Goal: Task Accomplishment & Management: Complete application form

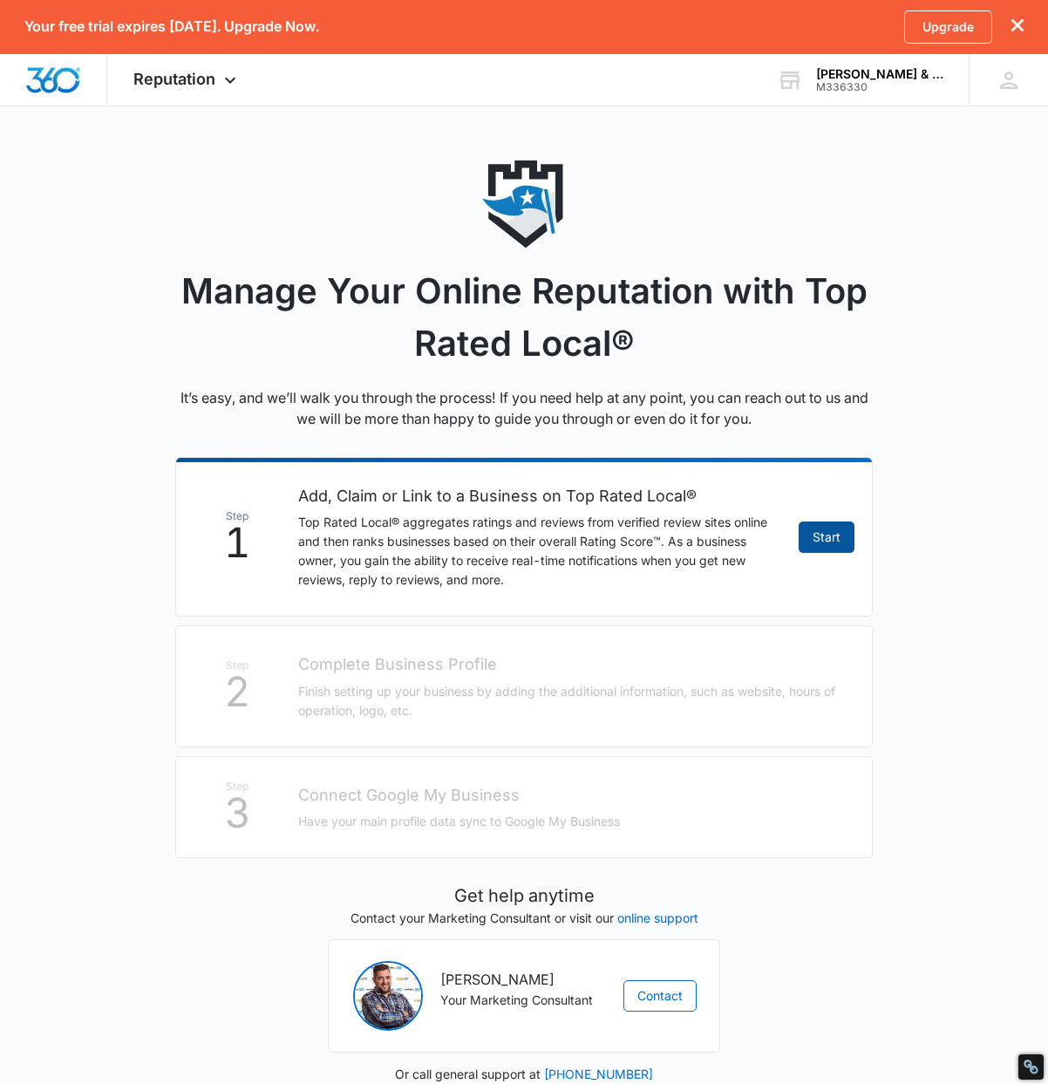
click at [821, 536] on link "Start" at bounding box center [827, 537] width 56 height 31
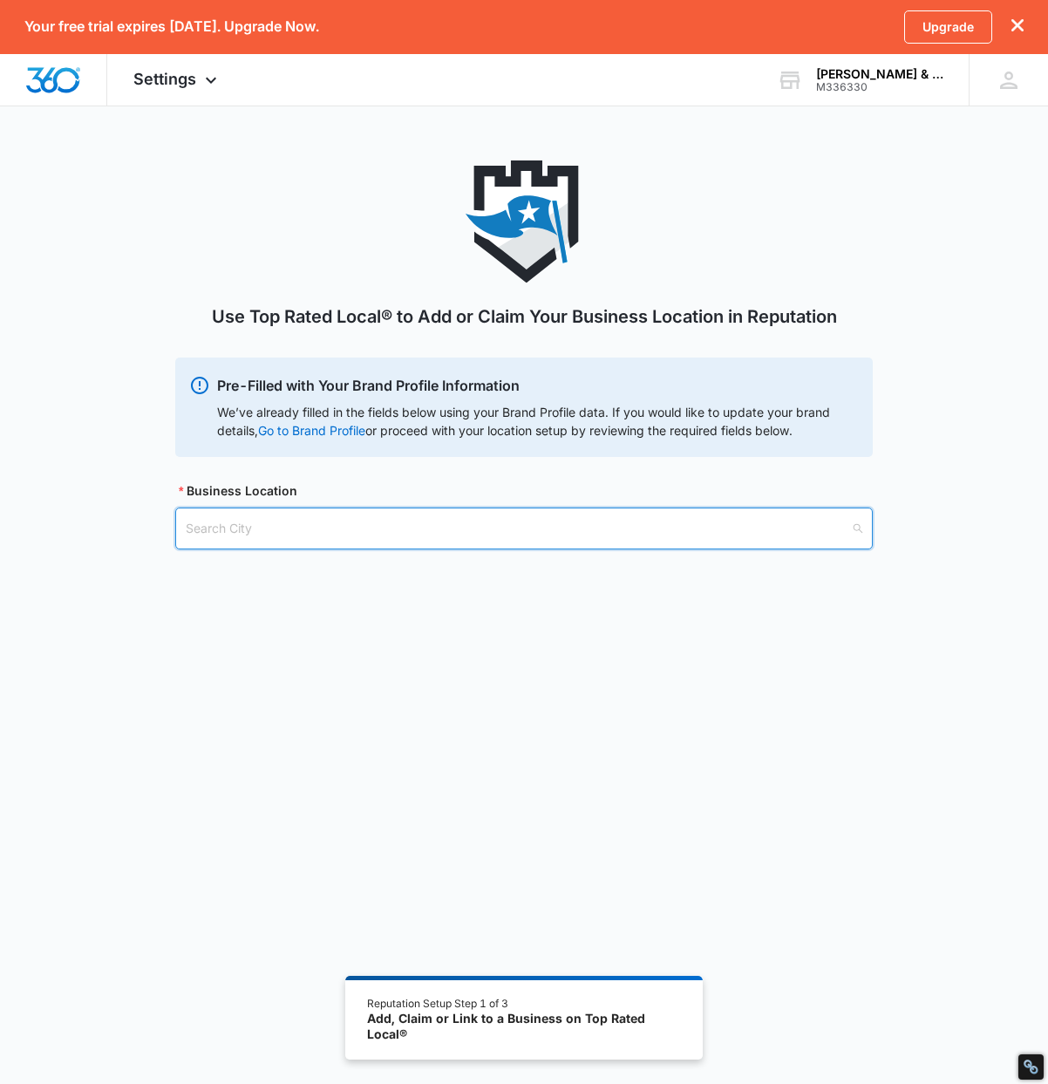
click at [508, 532] on input "search" at bounding box center [518, 528] width 665 height 40
click at [460, 529] on input "search" at bounding box center [518, 528] width 665 height 40
paste input "[GEOGRAPHIC_DATA]"
type input "[GEOGRAPHIC_DATA]"
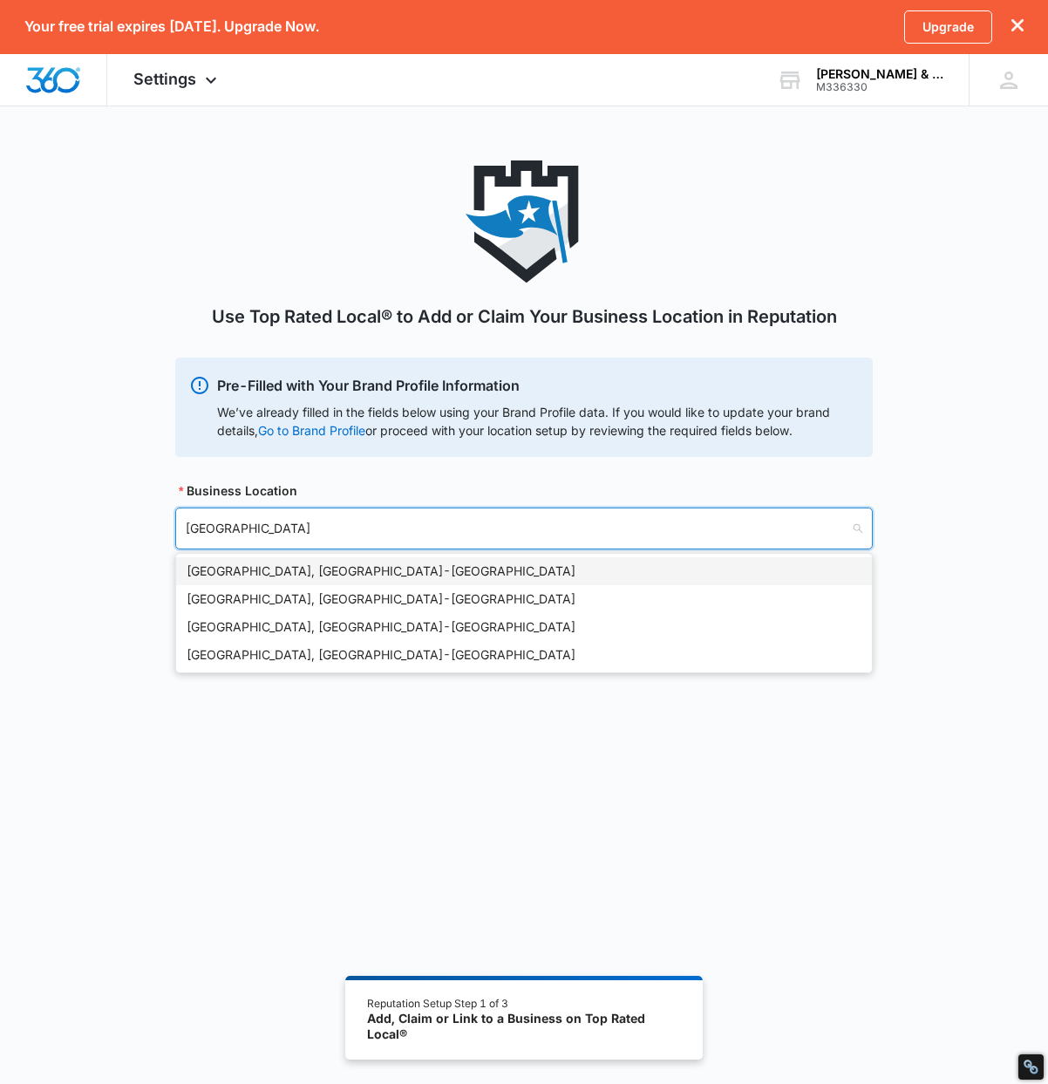
click at [363, 570] on div "[GEOGRAPHIC_DATA], [GEOGRAPHIC_DATA] - [GEOGRAPHIC_DATA]" at bounding box center [524, 571] width 675 height 19
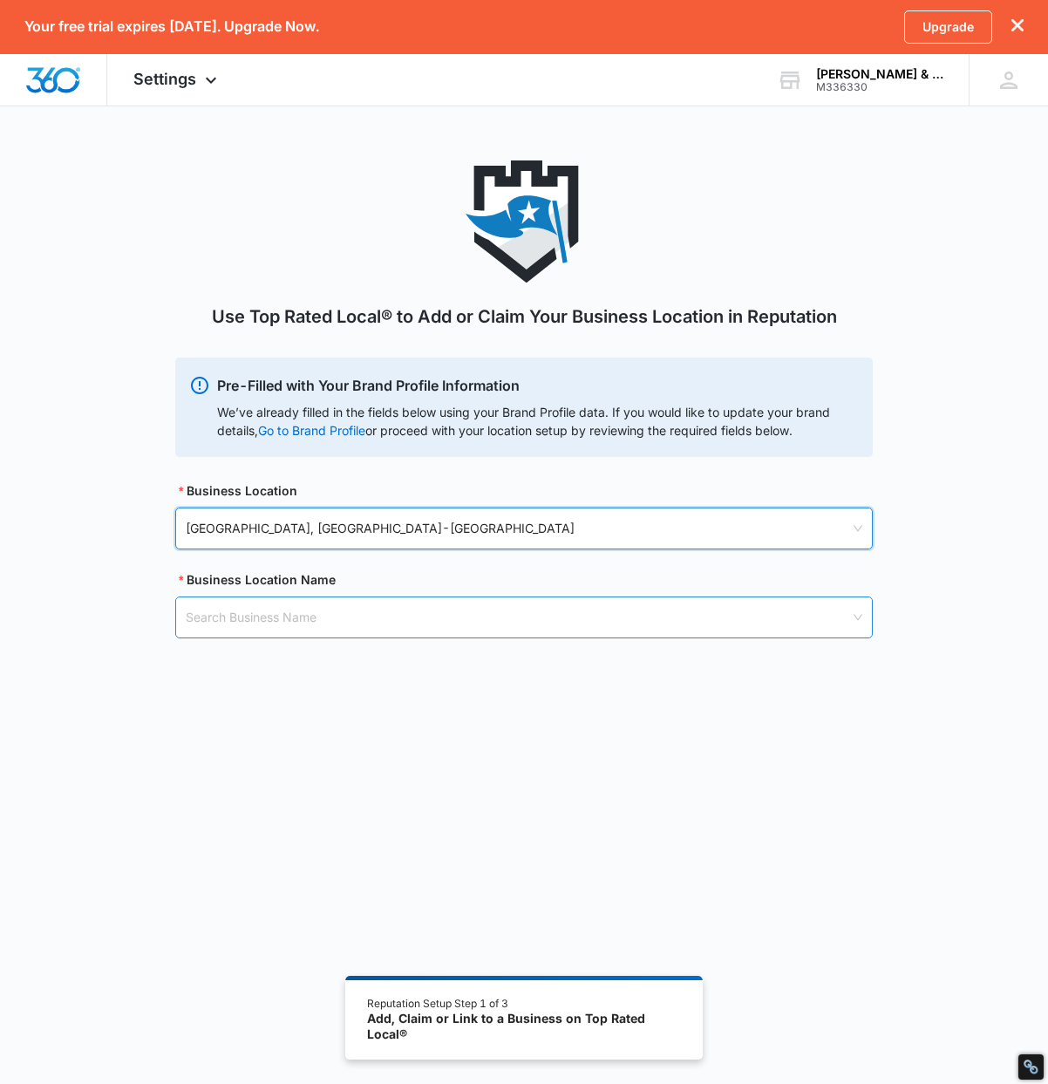
click at [317, 606] on input "search" at bounding box center [518, 617] width 665 height 40
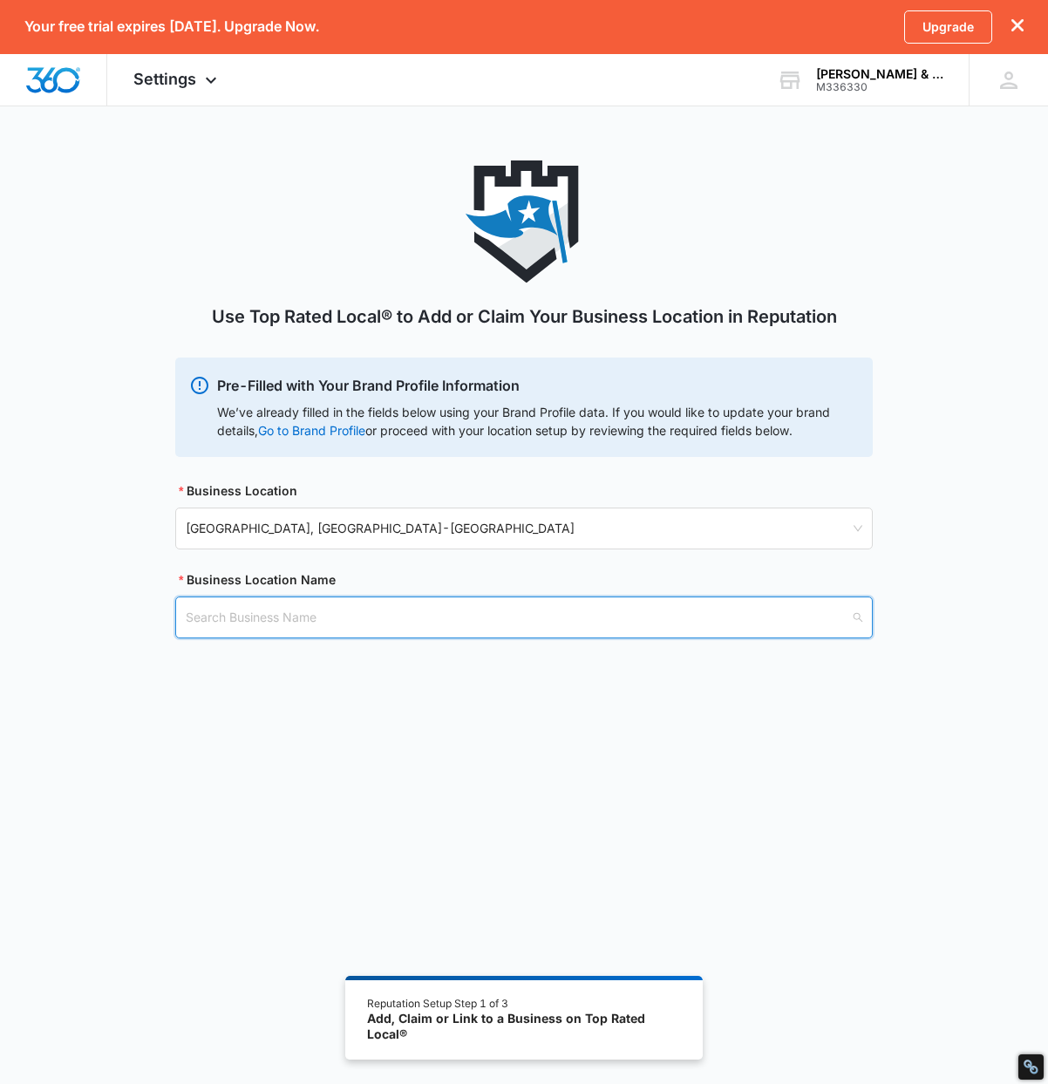
paste input "The Law Office of [PERSON_NAME]"
click at [306, 620] on input "The Law Office of [PERSON_NAME]" at bounding box center [518, 617] width 665 height 40
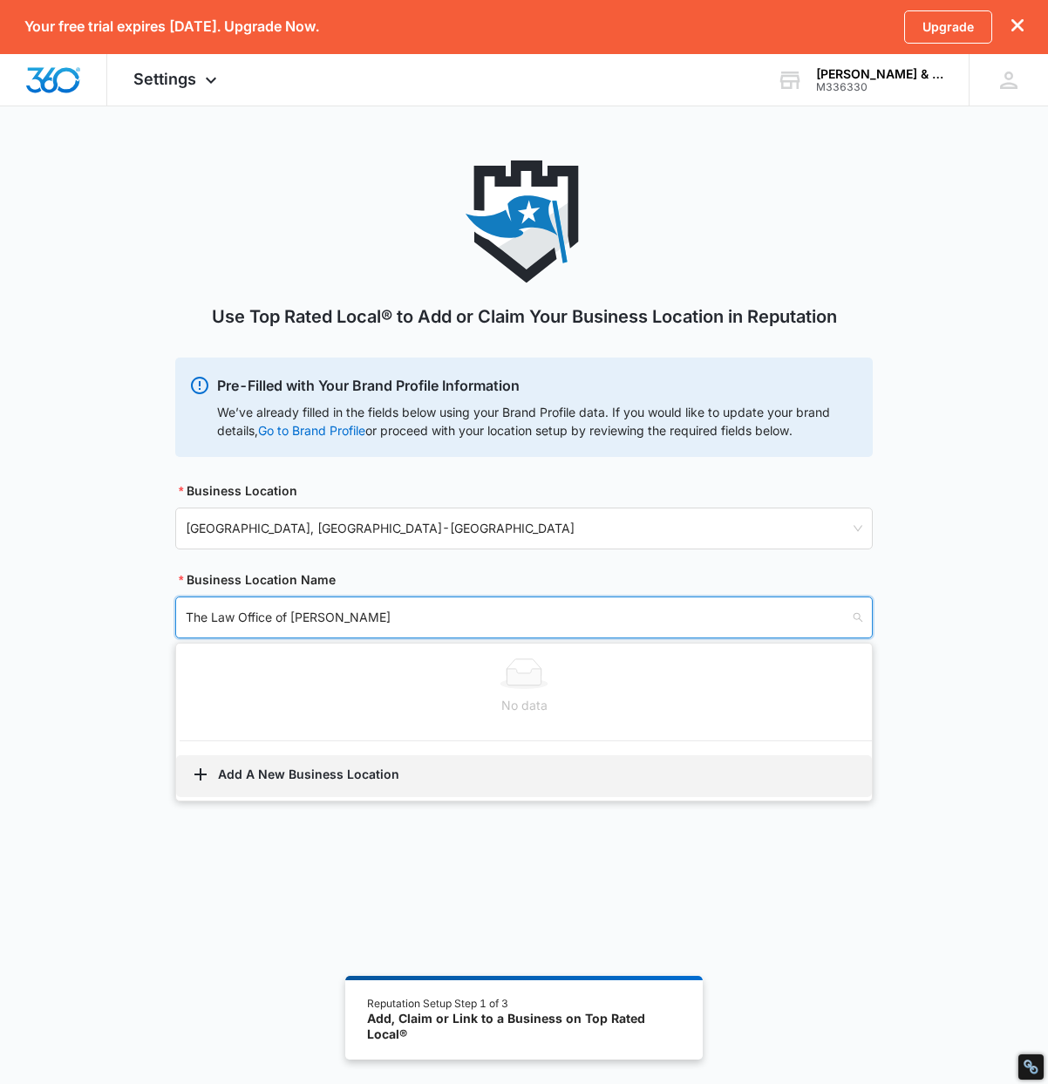
type input "The Law Office of [PERSON_NAME]"
click at [284, 769] on button "Add A New Business Location" at bounding box center [524, 776] width 696 height 42
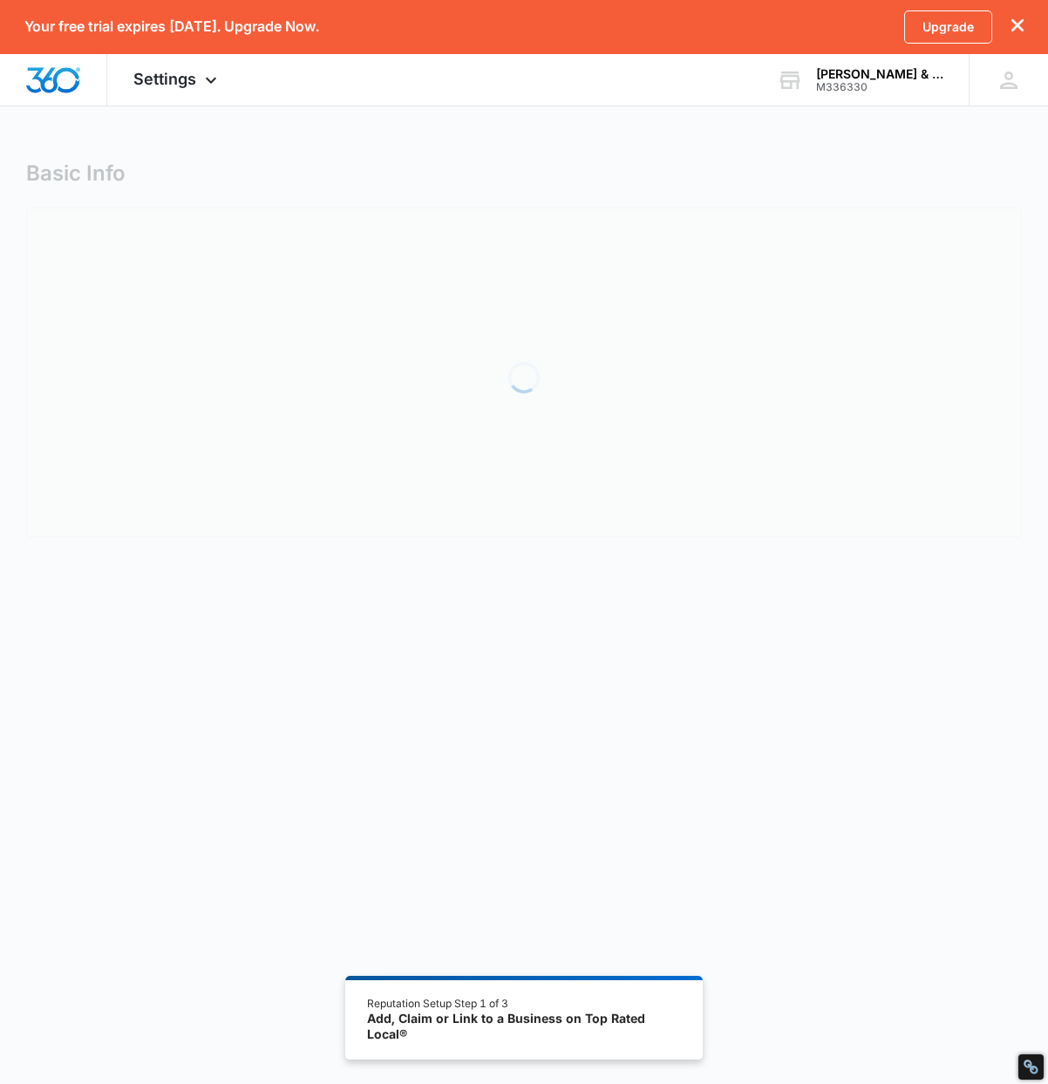
select select "[US_STATE]"
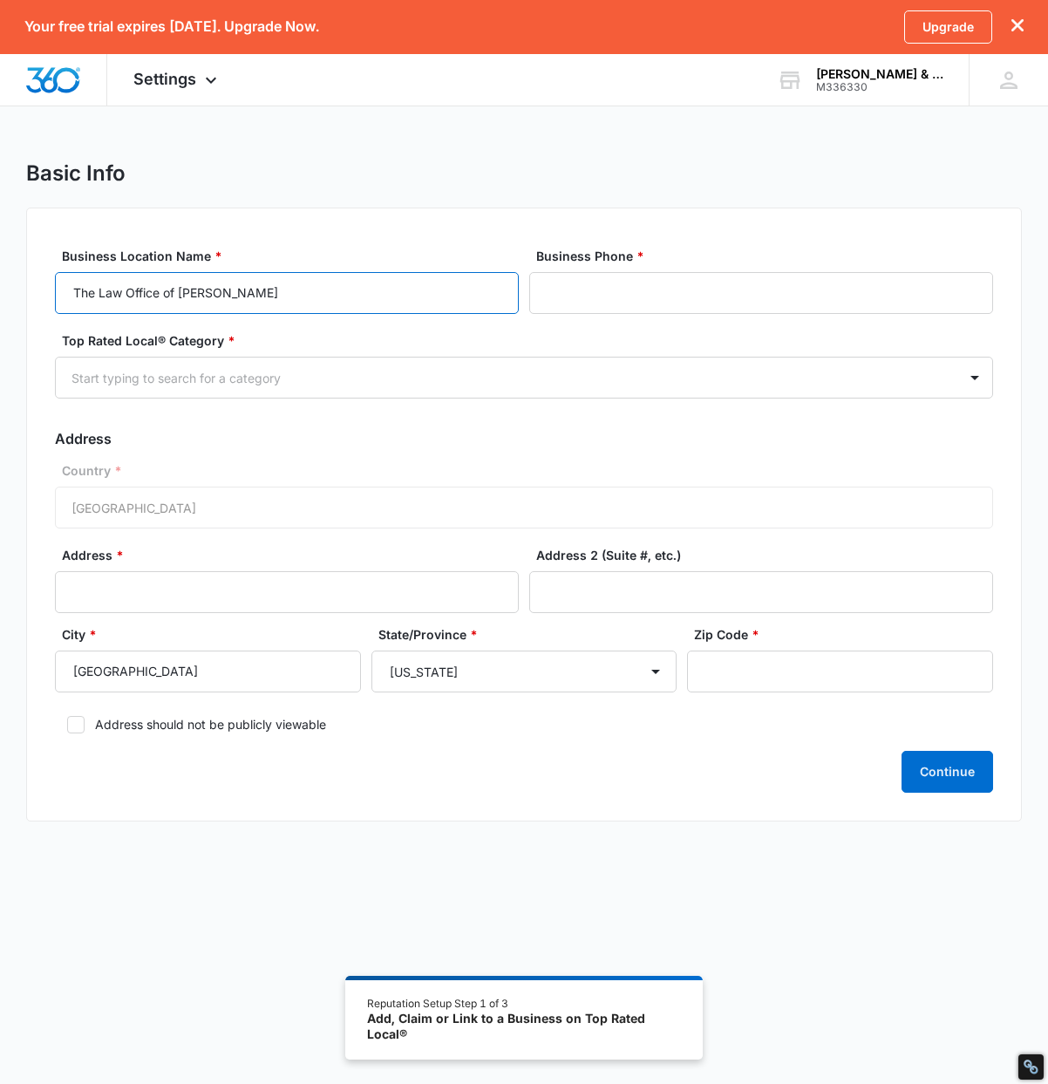
click at [232, 296] on input "The Law Office of [PERSON_NAME]" at bounding box center [287, 293] width 464 height 42
paste input "[PERSON_NAME] & Associates, Trial Lawyers"
type input "[PERSON_NAME] & Associates, Trial Lawyers"
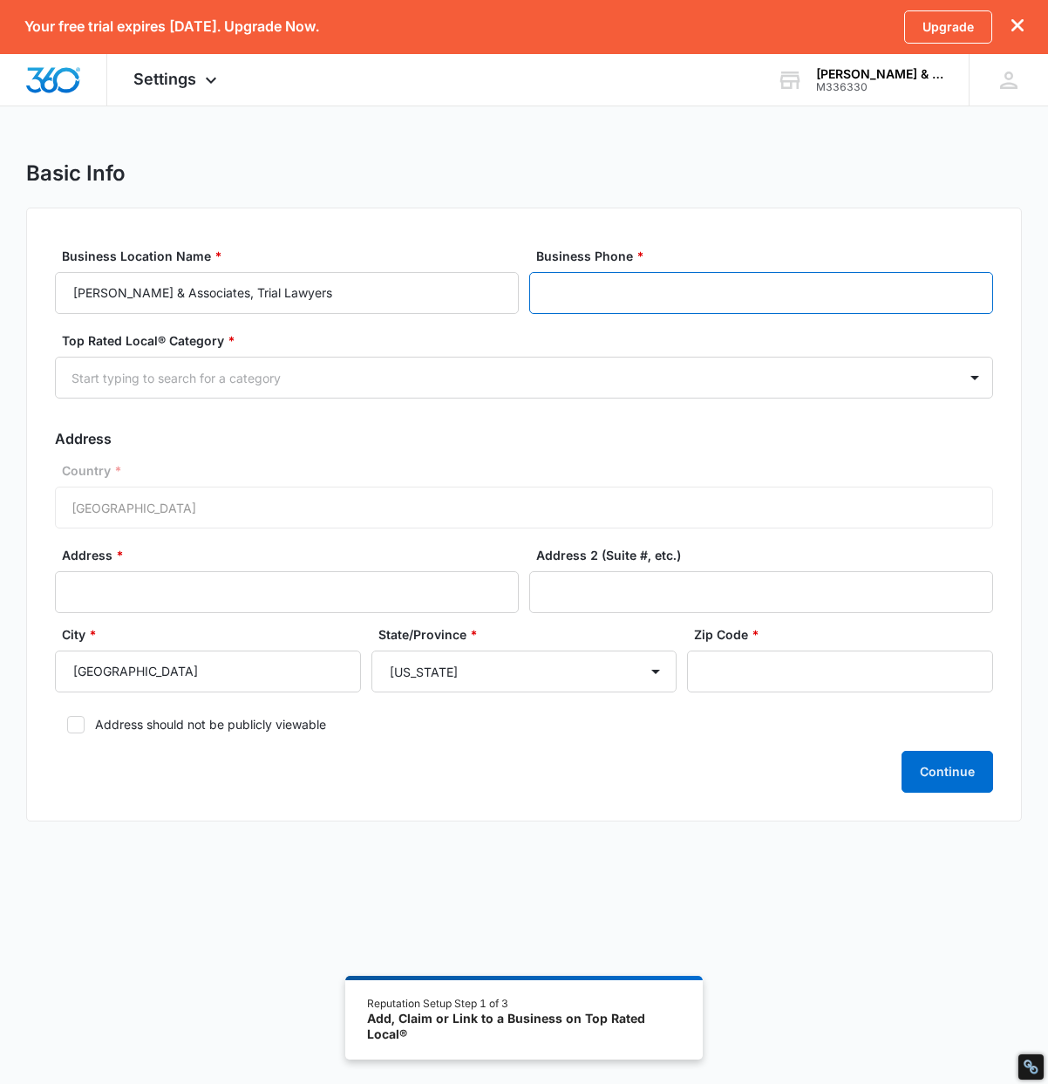
click at [617, 297] on input "Business Phone *" at bounding box center [761, 293] width 464 height 42
type input "[PHONE_NUMBER]"
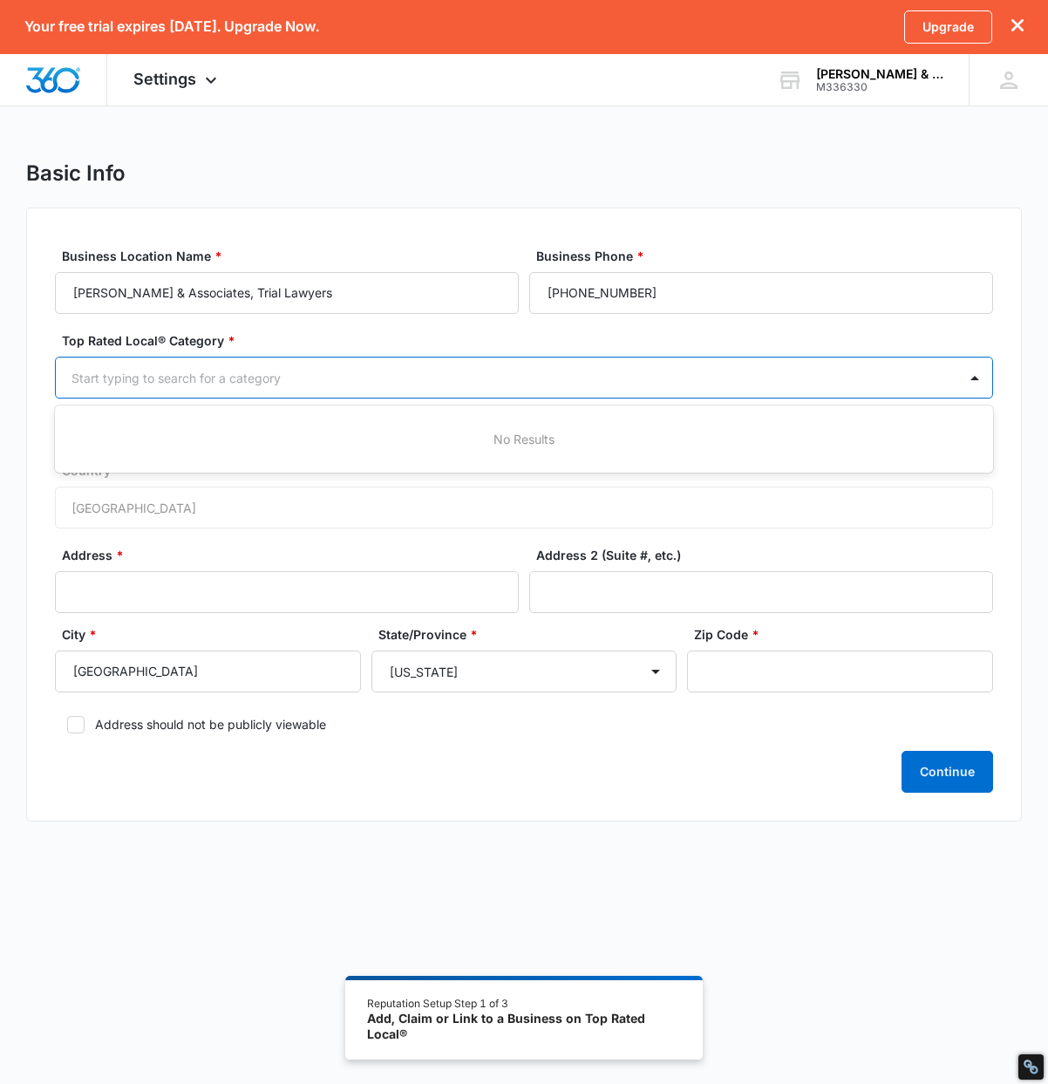
click at [151, 385] on div at bounding box center [503, 378] width 863 height 22
type input "Personal Injury"
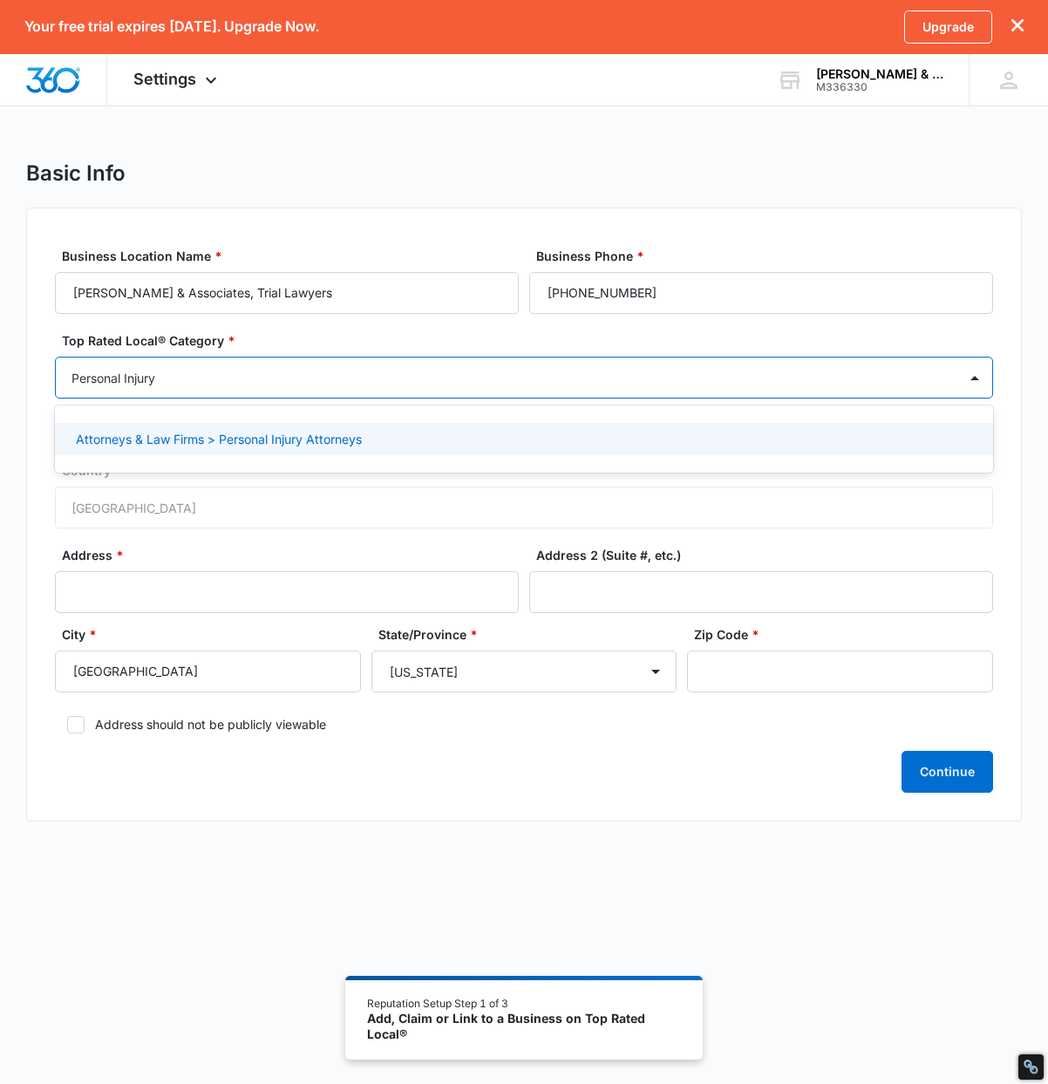
click at [117, 428] on div "Attorneys & Law Firms > Personal Injury Attorneys" at bounding box center [524, 439] width 938 height 32
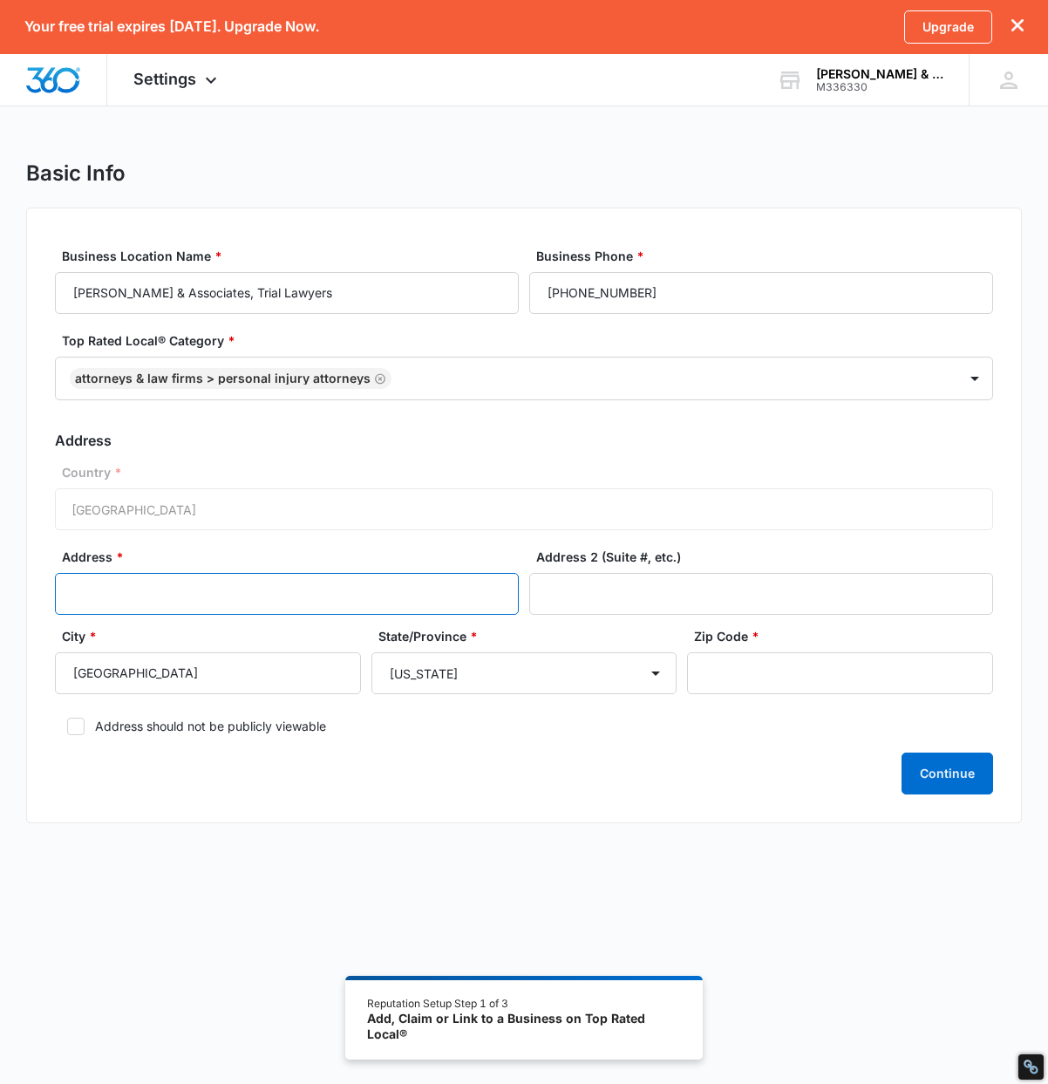
click at [129, 597] on input "Address *" at bounding box center [287, 594] width 464 height 42
paste input "[STREET_ADDRESS][US_STATE]"
type input "[STREET_ADDRESS][US_STATE]"
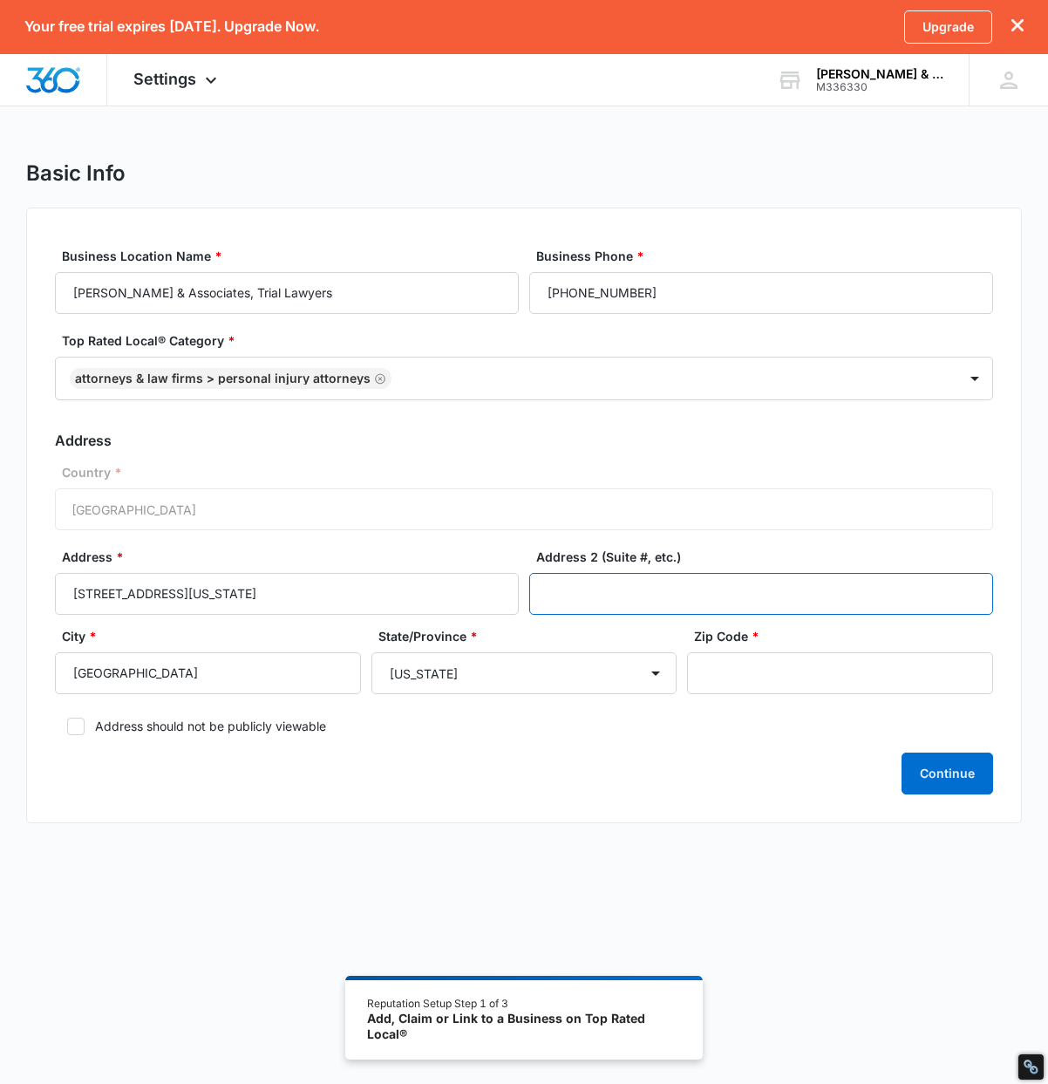
click at [679, 588] on input "Address 2 (Suite #, etc.)" at bounding box center [761, 594] width 464 height 42
paste input "#310"
type input "#310"
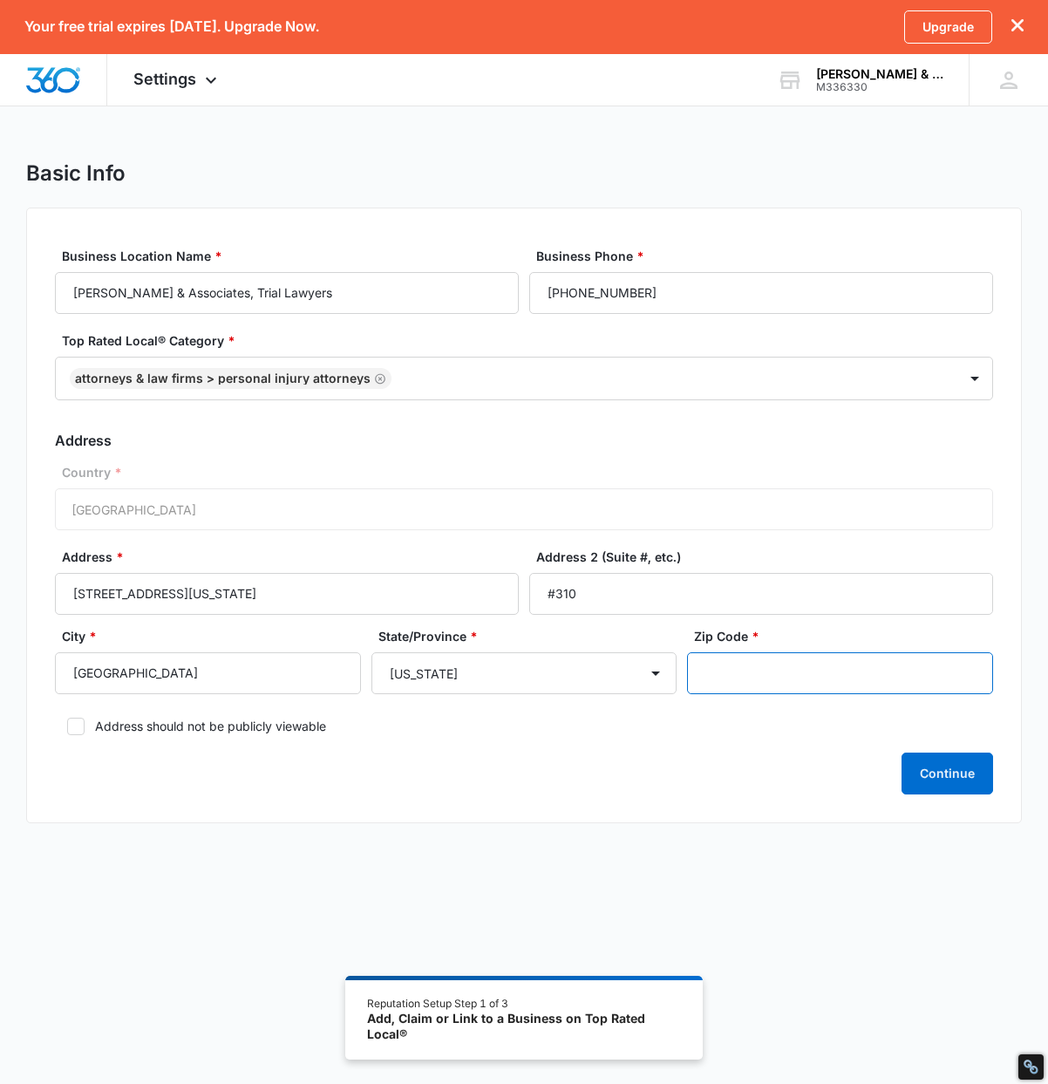
click at [821, 664] on input "Zip Code *" at bounding box center [840, 673] width 306 height 42
click at [768, 675] on input "Zip Code *" at bounding box center [840, 673] width 306 height 42
paste input "46204"
type input "46204"
click at [946, 775] on button "Continue" at bounding box center [948, 774] width 92 height 42
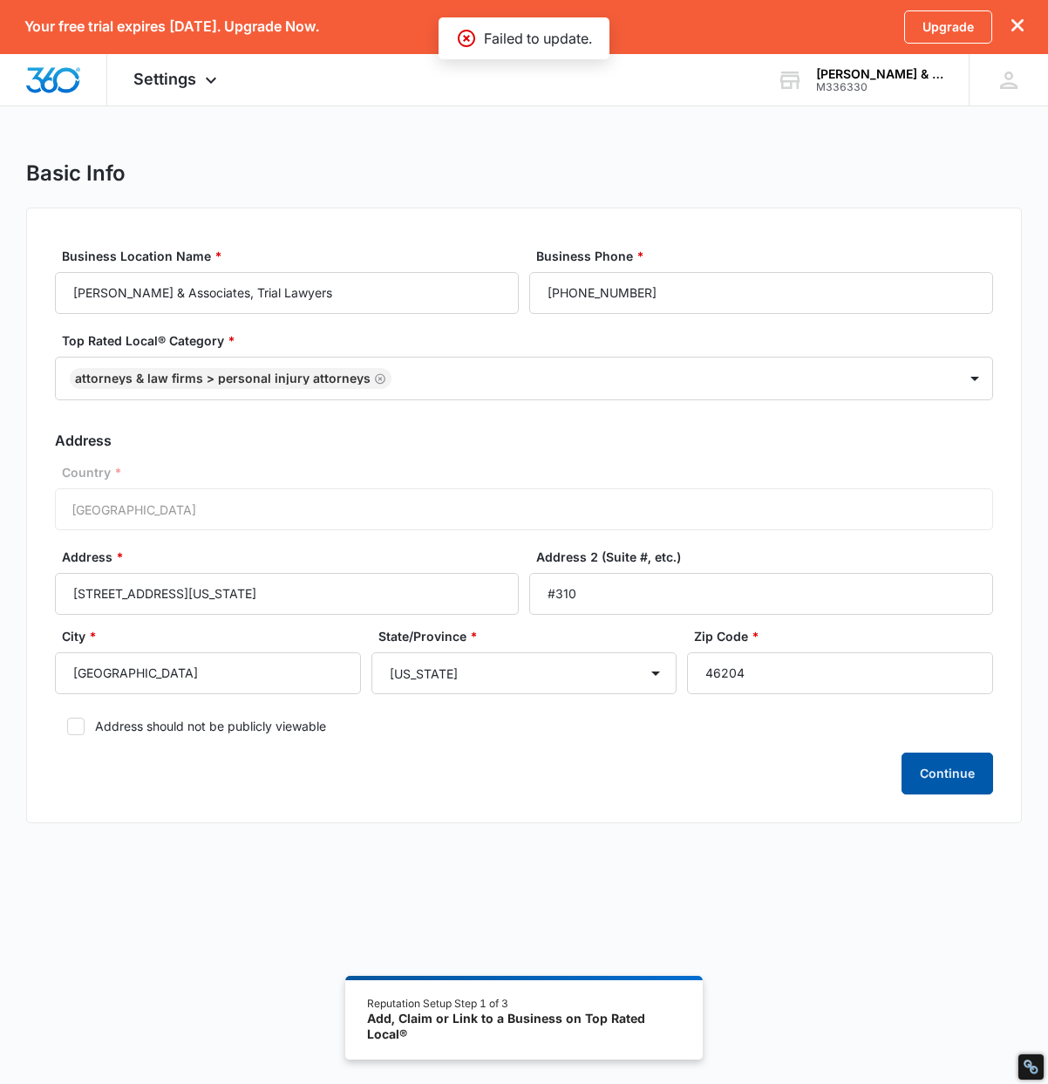
drag, startPoint x: 946, startPoint y: 776, endPoint x: 933, endPoint y: 775, distance: 13.1
click at [946, 776] on button "Continue" at bounding box center [948, 774] width 92 height 42
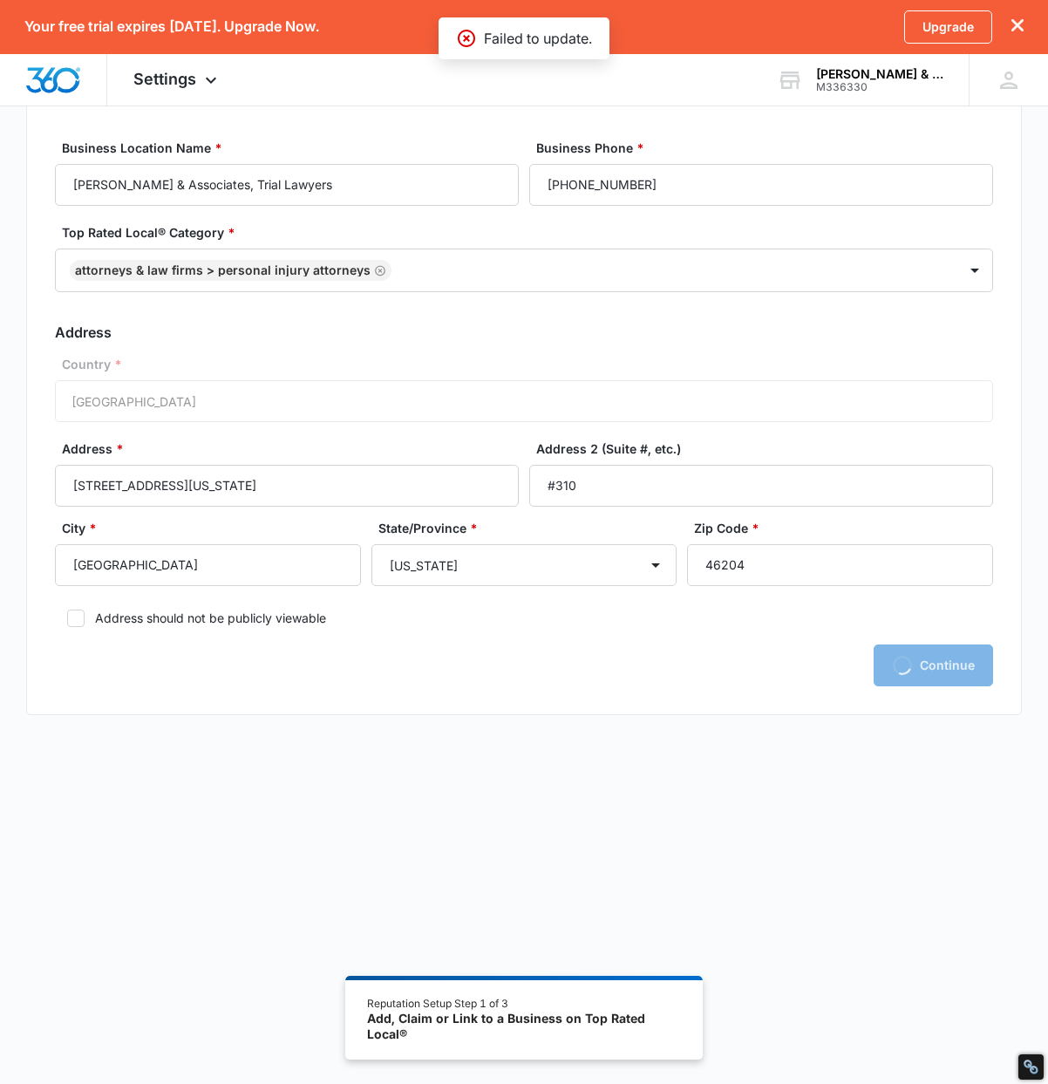
scroll to position [148, 0]
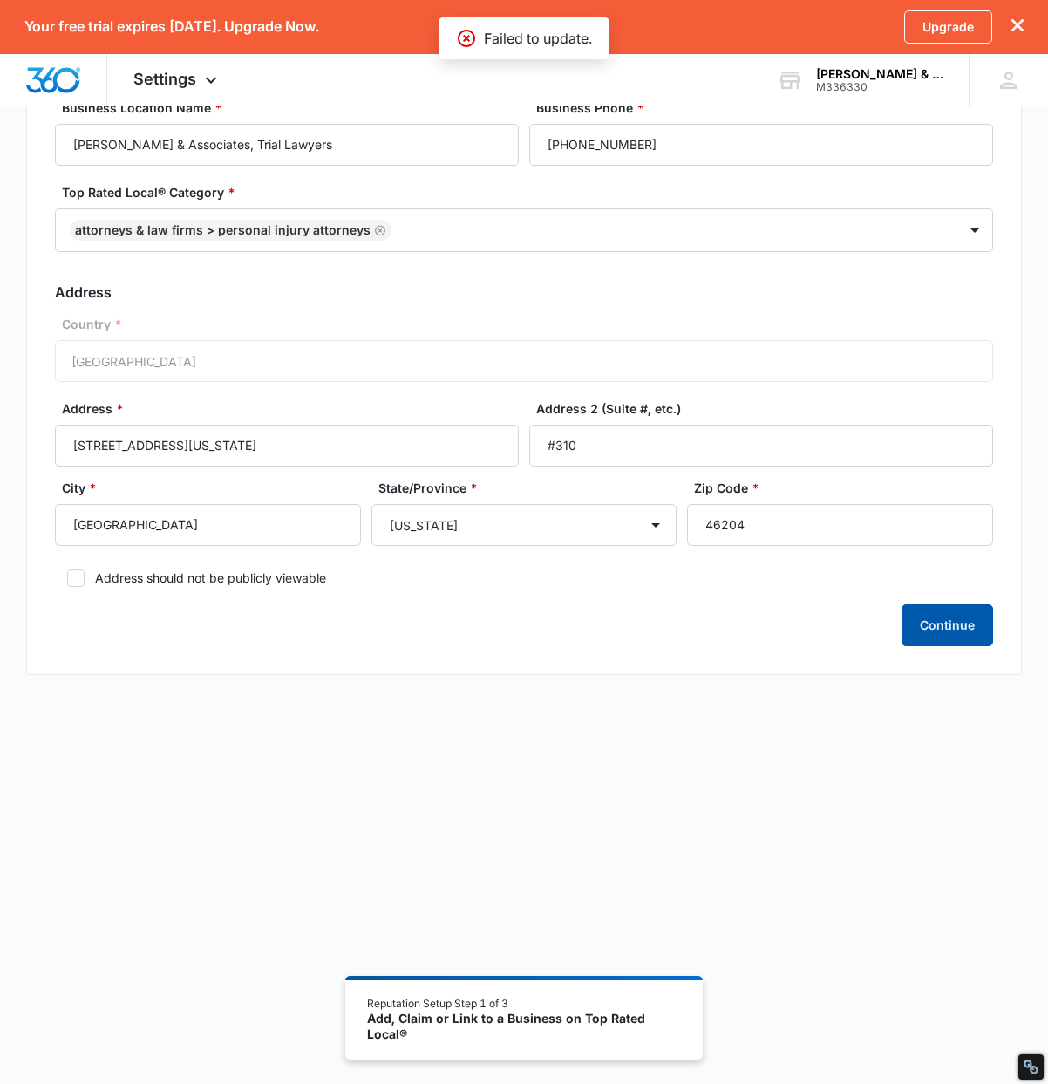
click at [925, 631] on button "Continue" at bounding box center [948, 625] width 92 height 42
click at [944, 651] on div "Business Location Name * [PERSON_NAME] & Associates, Trial Lawyers Business Pho…" at bounding box center [524, 367] width 996 height 616
click at [948, 636] on button "Continue" at bounding box center [948, 625] width 92 height 42
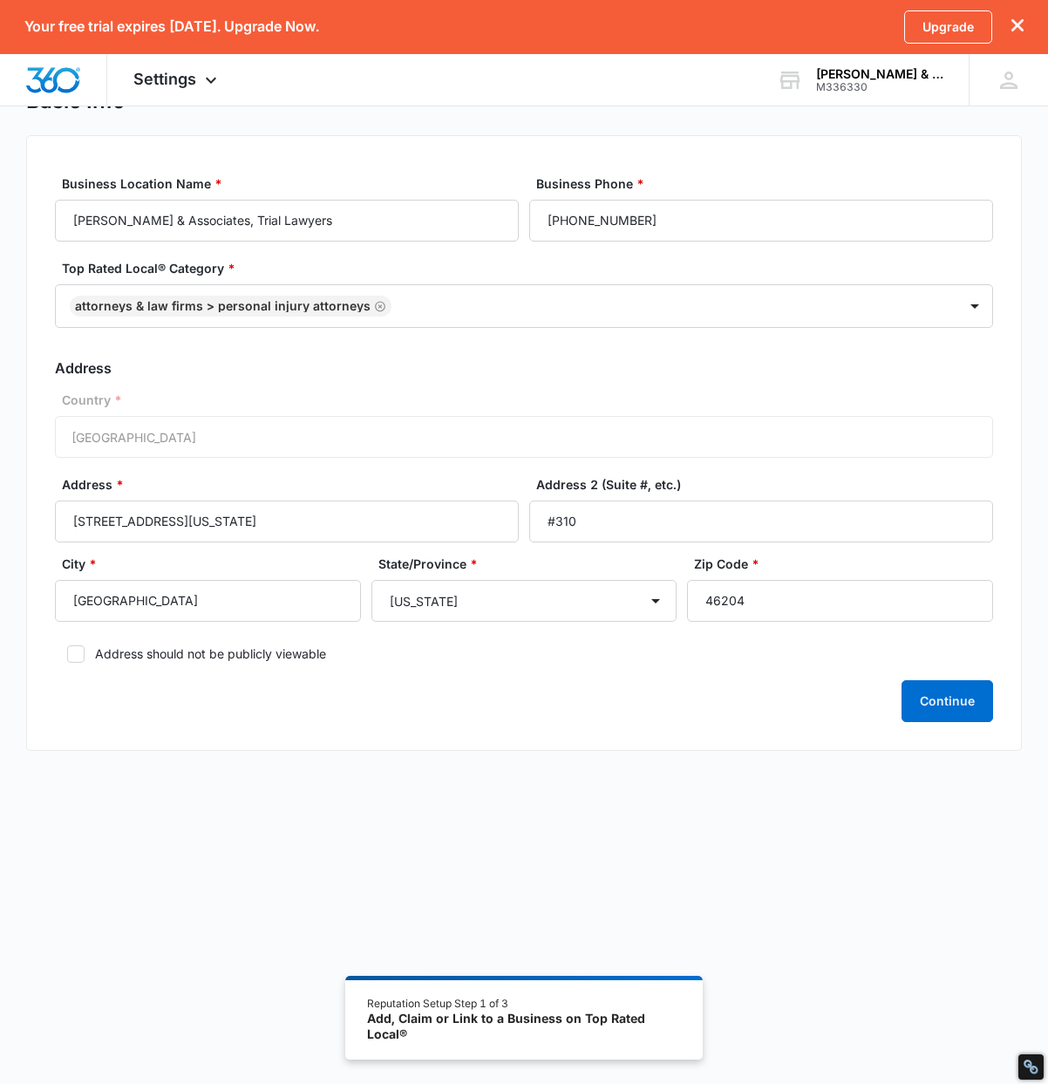
scroll to position [0, 0]
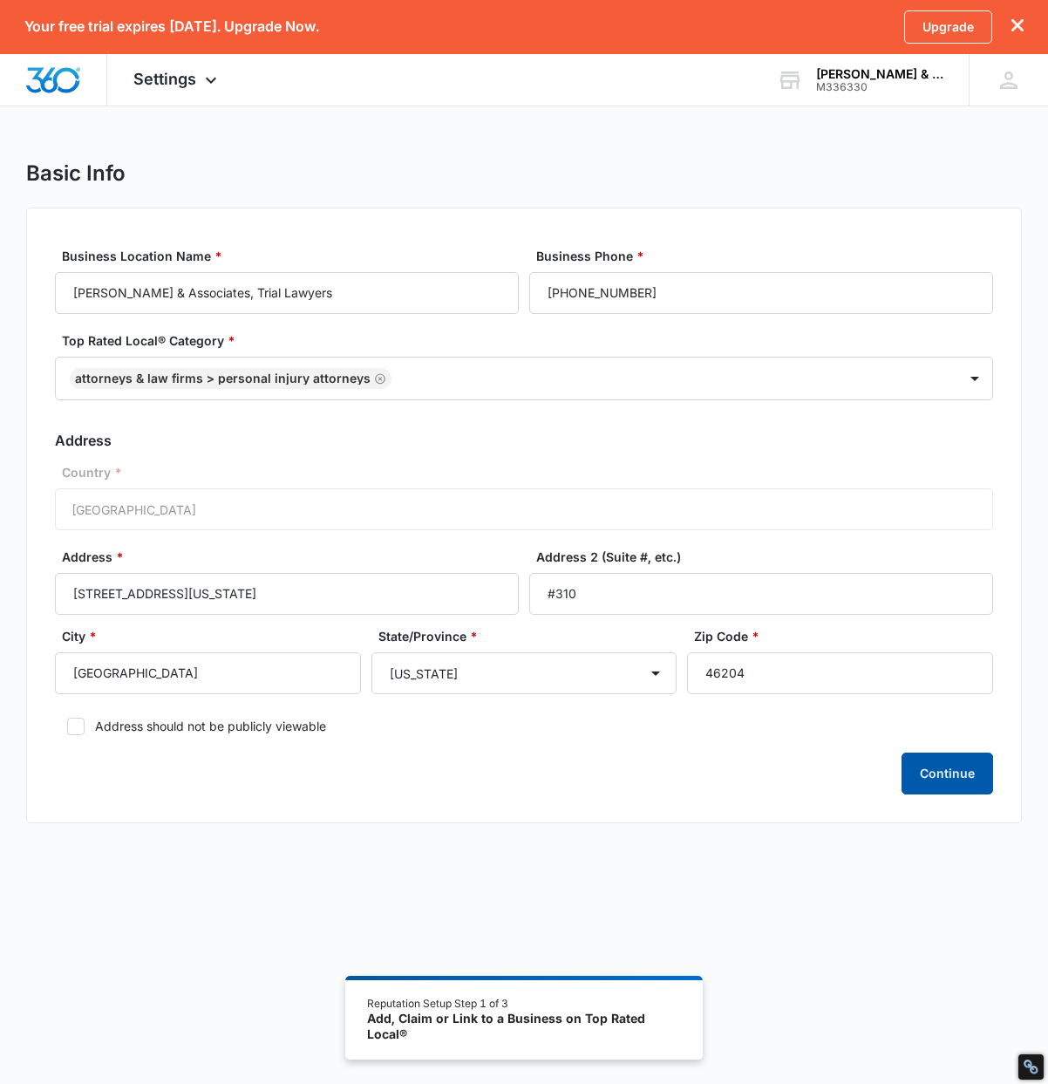
click at [952, 776] on button "Continue" at bounding box center [948, 774] width 92 height 42
